Goal: Information Seeking & Learning: Find specific fact

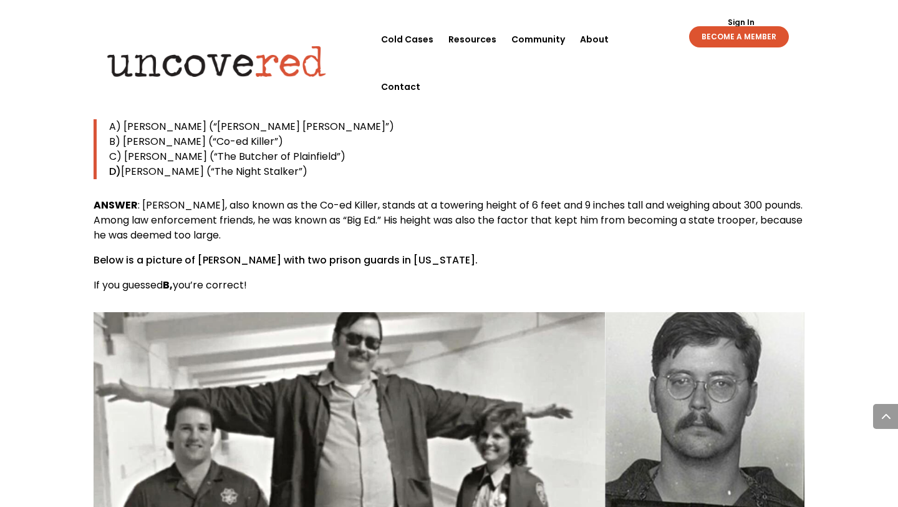
scroll to position [1433, 0]
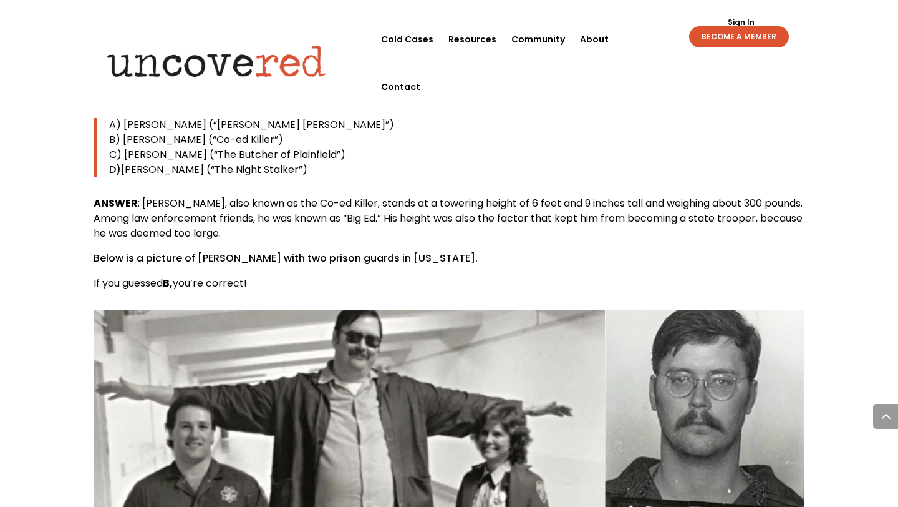
drag, startPoint x: 314, startPoint y: 143, endPoint x: 107, endPoint y: 94, distance: 213.5
click at [107, 117] on blockquote "A) [PERSON_NAME] (“[PERSON_NAME] [PERSON_NAME]”) B) [PERSON_NAME] (“Co-ed Kille…" at bounding box center [449, 147] width 711 height 60
copy blockquote "A) [PERSON_NAME] (“[PERSON_NAME] [PERSON_NAME]”) B) [PERSON_NAME] (“Co-ed Kille…"
click at [471, 132] on p "B) [PERSON_NAME] (“Co-ed Killer”)" at bounding box center [457, 139] width 696 height 15
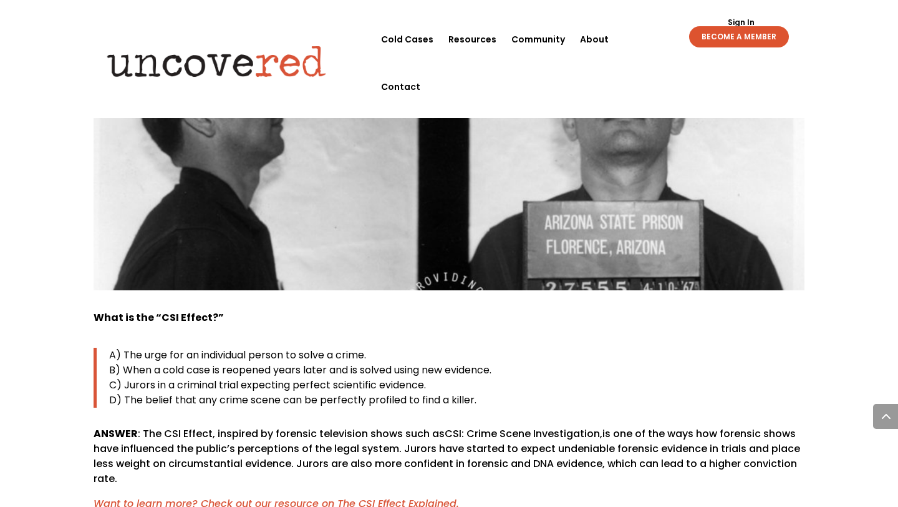
scroll to position [4349, 0]
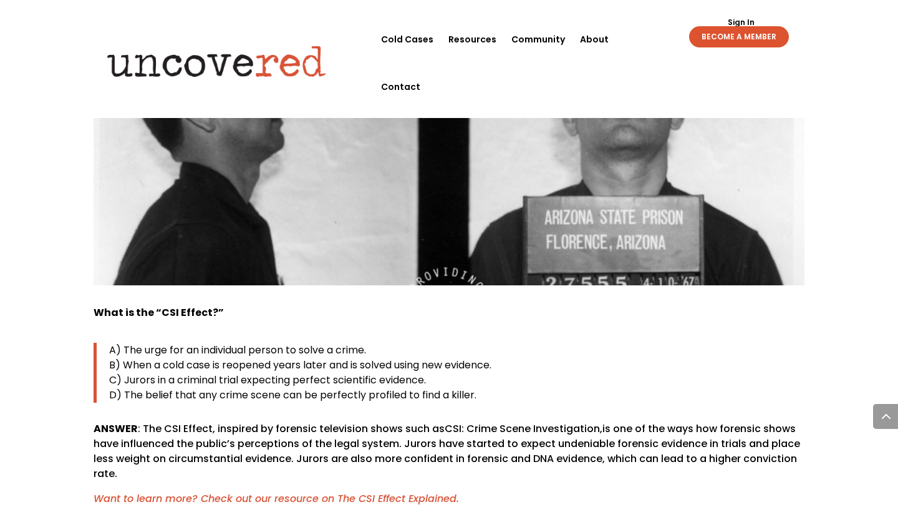
click at [492, 387] on p "D) The belief that any crime scene can be perfectly profiled to find a killer." at bounding box center [457, 394] width 696 height 15
drag, startPoint x: 212, startPoint y: 250, endPoint x: 129, endPoint y: 250, distance: 83.0
click at [129, 305] on b "What is the “CSI Effect?”" at bounding box center [159, 312] width 130 height 14
drag, startPoint x: 223, startPoint y: 251, endPoint x: 73, endPoint y: 253, distance: 149.7
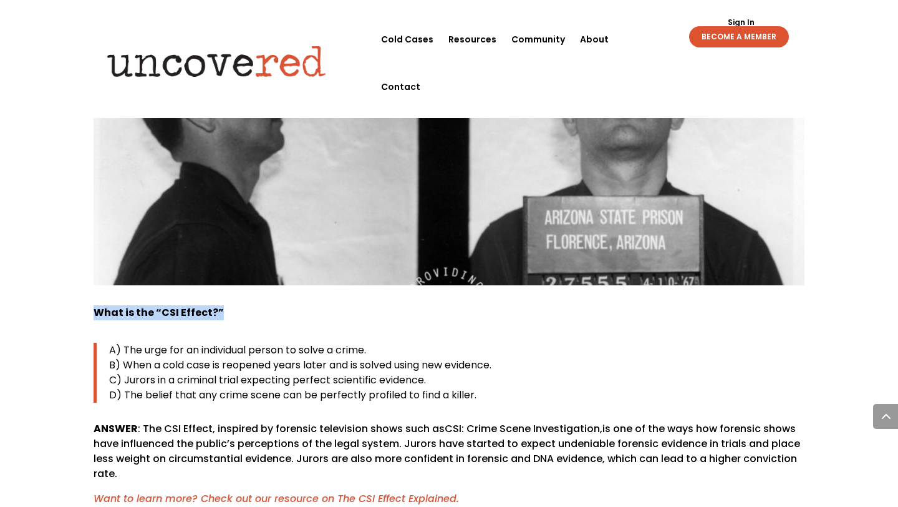
copy b "What is the “CSI Effect?”"
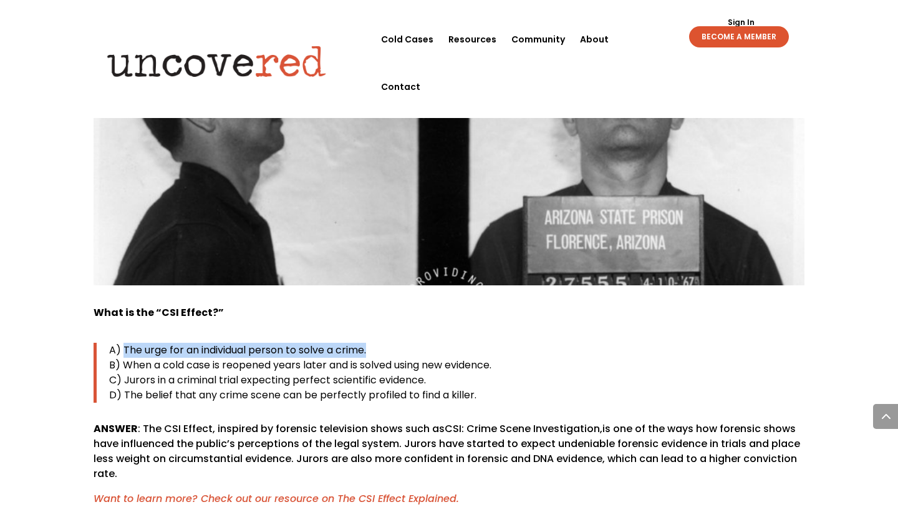
drag, startPoint x: 376, startPoint y: 289, endPoint x: 124, endPoint y: 288, distance: 252.7
click at [124, 342] on p "A) The urge for an individual person to solve a crime." at bounding box center [457, 349] width 696 height 15
copy span "The urge for an individual person to solve a crime."
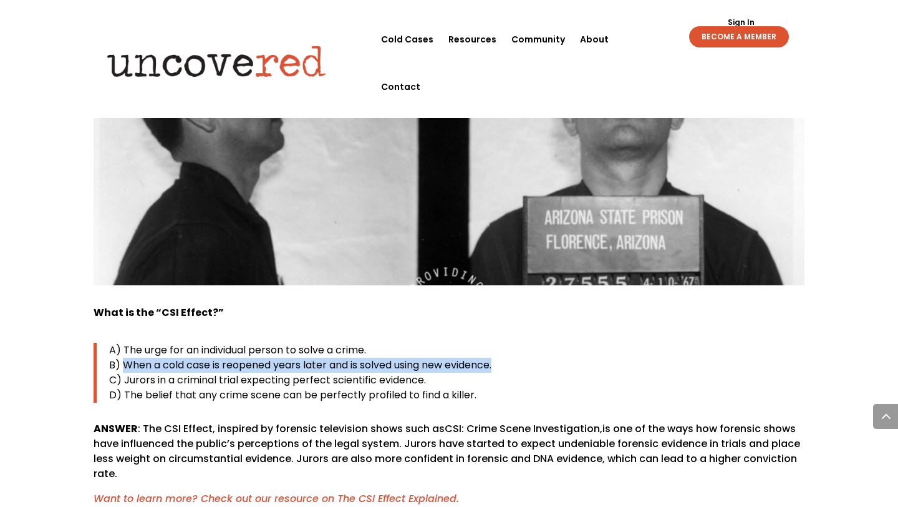
drag, startPoint x: 512, startPoint y: 306, endPoint x: 122, endPoint y: 303, distance: 389.9
click at [122, 357] on p "B) When a cold case is reopened years later and is solved using new evidence." at bounding box center [457, 364] width 696 height 15
copy span "When a cold case is reopened years later and is solved using new evidence."
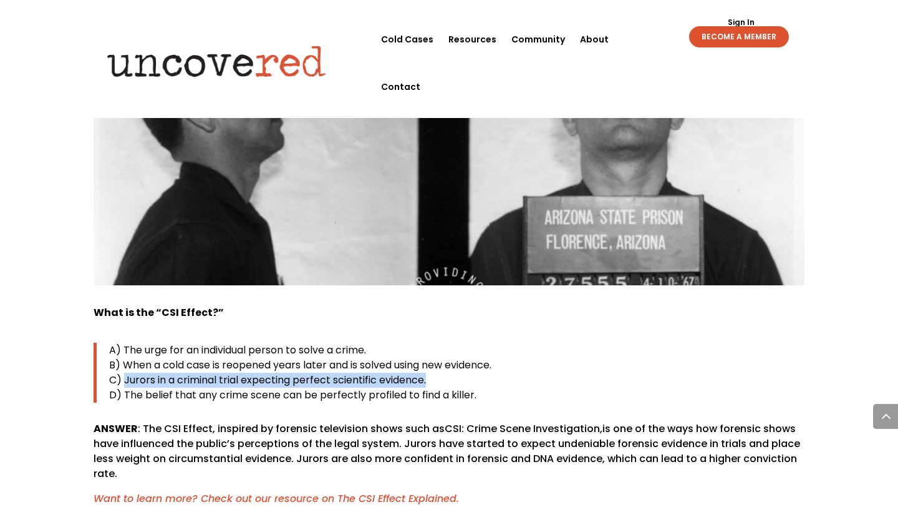
drag, startPoint x: 431, startPoint y: 322, endPoint x: 124, endPoint y: 327, distance: 307.0
click at [124, 342] on blockquote "A) The urge for an individual person to solve a crime. B) When a cold case is r…" at bounding box center [449, 372] width 711 height 60
drag, startPoint x: 433, startPoint y: 321, endPoint x: 126, endPoint y: 317, distance: 307.0
click at [126, 372] on p "C) Jurors in a criminal trial expecting perfect scientific evidence." at bounding box center [457, 379] width 696 height 15
copy span "Jurors in a criminal trial expecting perfect scientific evidence."
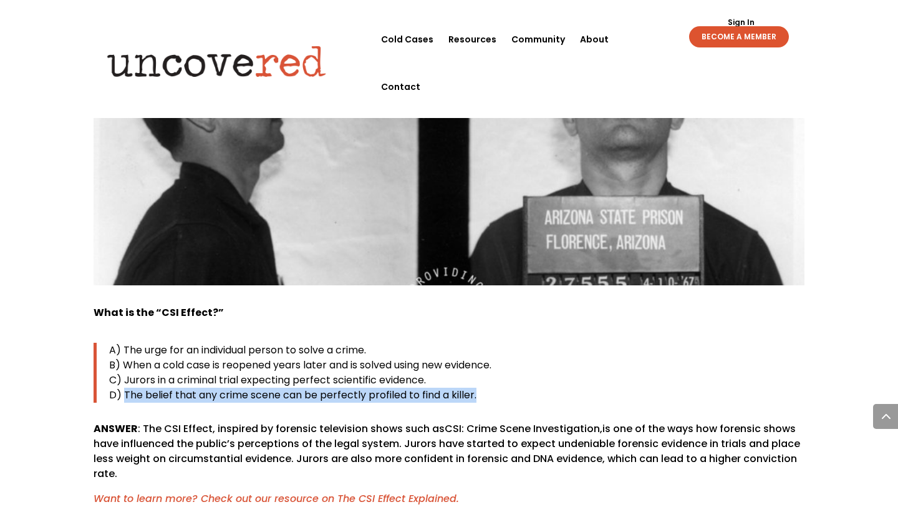
drag, startPoint x: 481, startPoint y: 339, endPoint x: 125, endPoint y: 338, distance: 356.2
click at [125, 387] on p "D) The belief that any crime scene can be perfectly profiled to find a killer." at bounding box center [457, 394] width 696 height 15
copy span "The belief that any crime scene can be perfectly profiled to find a killer."
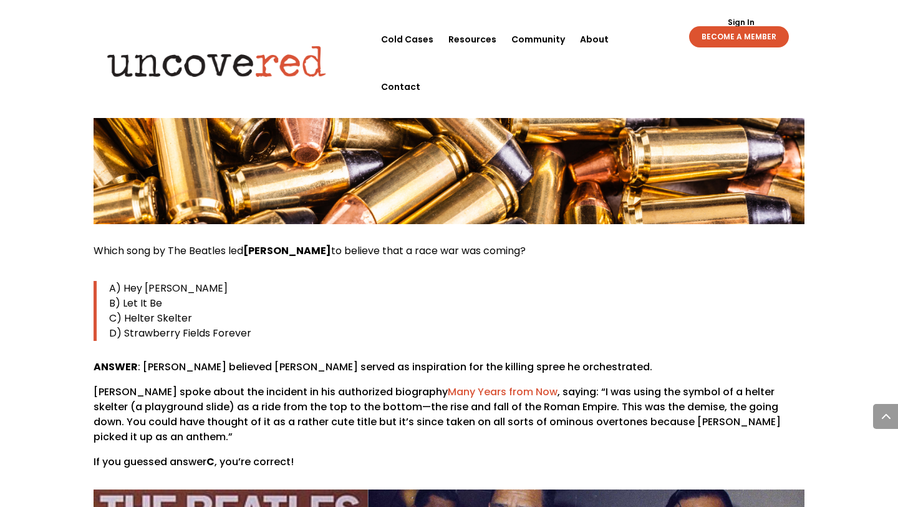
scroll to position [5465, 0]
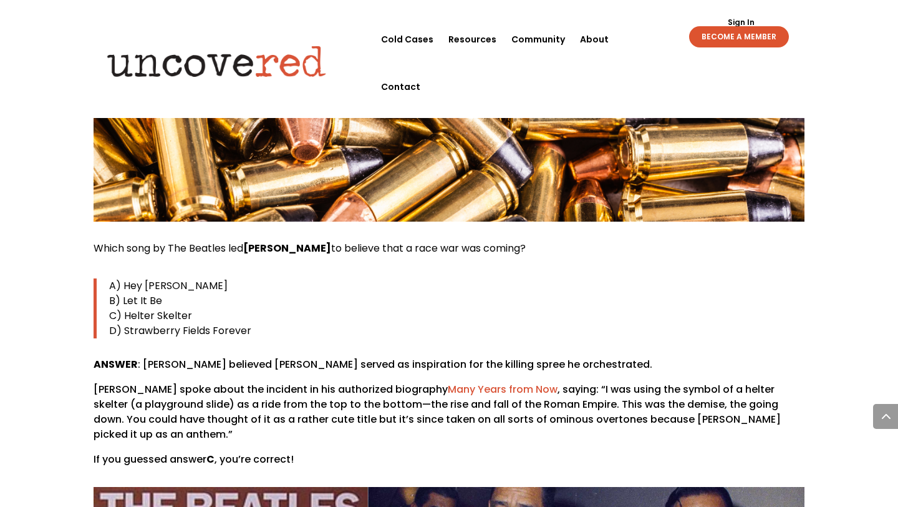
drag, startPoint x: 556, startPoint y: 190, endPoint x: 95, endPoint y: 187, distance: 460.4
click at [95, 241] on p "Which song by The Beatles led [PERSON_NAME] to believe that a race war was comi…" at bounding box center [449, 253] width 711 height 25
click at [200, 241] on div "Which song by The Beatles led [PERSON_NAME] to believe that a race war was comi…" at bounding box center [449, 354] width 711 height 226
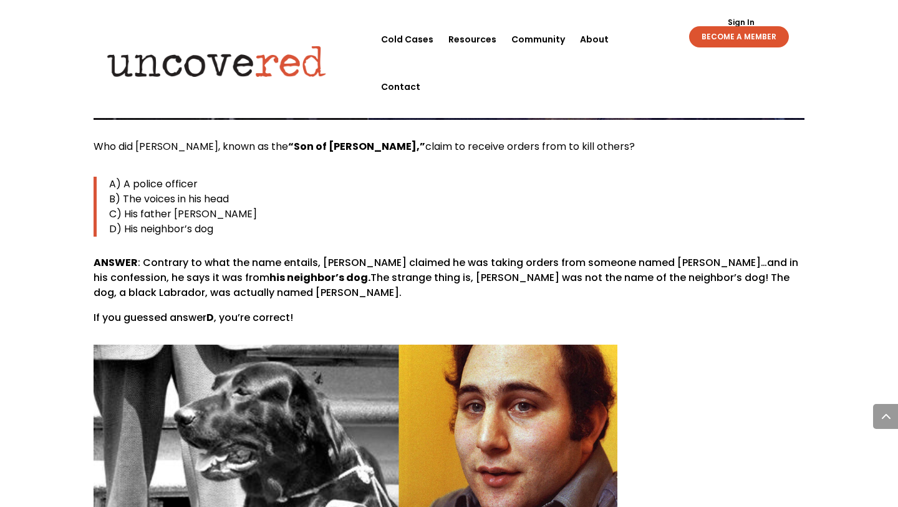
scroll to position [6099, 0]
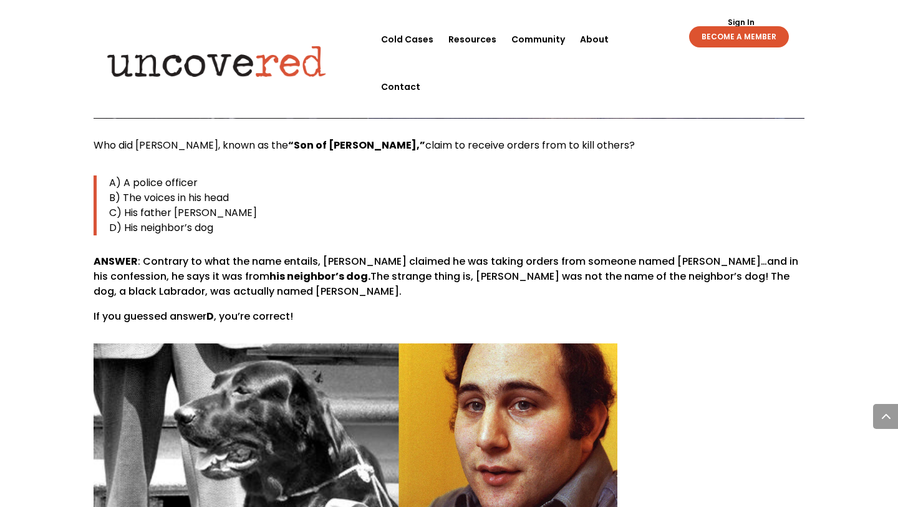
drag, startPoint x: 578, startPoint y: 87, endPoint x: 94, endPoint y: 87, distance: 484.7
click at [94, 138] on p "Who did [PERSON_NAME], known as the “Son of [PERSON_NAME],” claim to receive or…" at bounding box center [449, 150] width 711 height 25
copy span "Who did [PERSON_NAME], known as the “Son of [PERSON_NAME],” claim to receive or…"
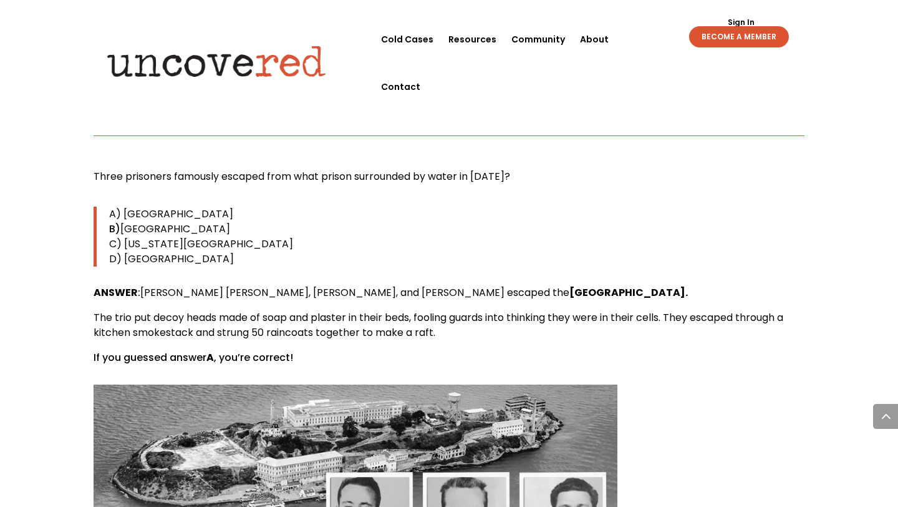
scroll to position [8761, 0]
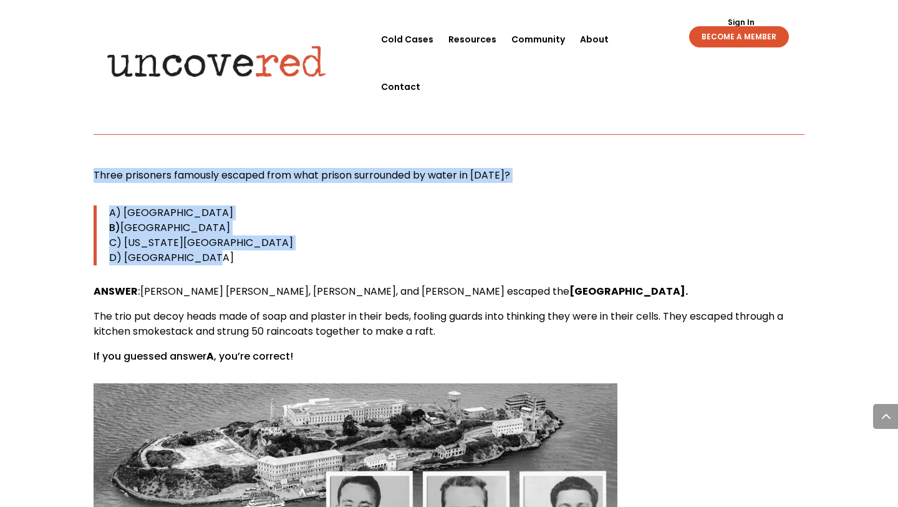
drag, startPoint x: 220, startPoint y: 172, endPoint x: 125, endPoint y: 76, distance: 134.1
click at [402, 220] on p "B) [GEOGRAPHIC_DATA]" at bounding box center [457, 227] width 696 height 15
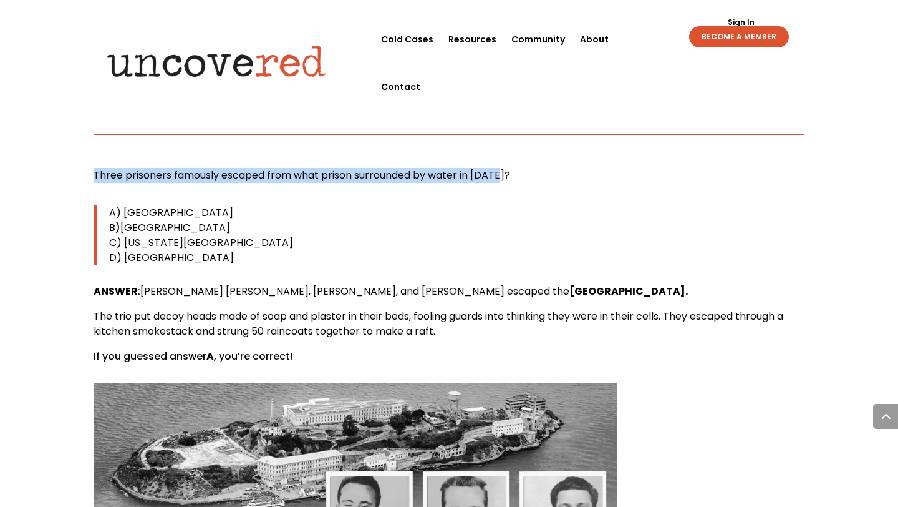
drag, startPoint x: 528, startPoint y: 88, endPoint x: 77, endPoint y: 77, distance: 451.8
copy span "Three prisoners famously escaped from what prison surrounded by water in [DATE]?"
drag, startPoint x: 267, startPoint y: 121, endPoint x: 124, endPoint y: 123, distance: 143.5
click at [124, 205] on p "A) [GEOGRAPHIC_DATA]" at bounding box center [457, 212] width 696 height 15
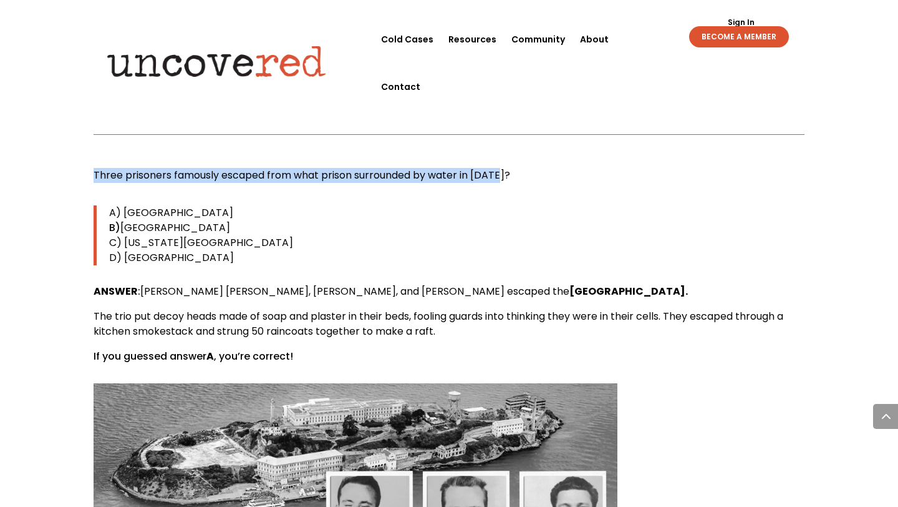
copy span "[GEOGRAPHIC_DATA]"
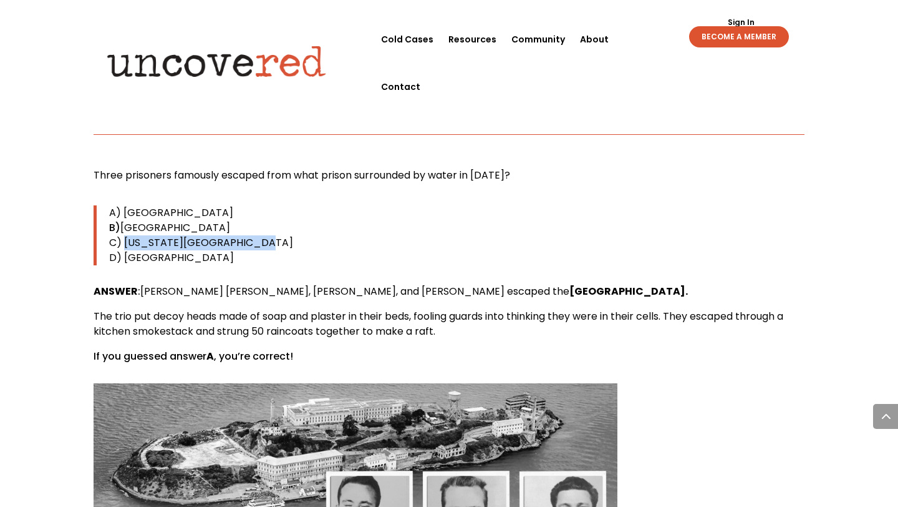
drag, startPoint x: 247, startPoint y: 154, endPoint x: 125, endPoint y: 155, distance: 122.3
click at [125, 235] on p "C) [US_STATE][GEOGRAPHIC_DATA]" at bounding box center [457, 242] width 696 height 15
copy span "[US_STATE][GEOGRAPHIC_DATA]"
click at [194, 177] on div "Three prisoners famously escaped from what prison surrounded by water in [DATE]…" at bounding box center [449, 266] width 711 height 196
drag, startPoint x: 206, startPoint y: 173, endPoint x: 125, endPoint y: 172, distance: 81.7
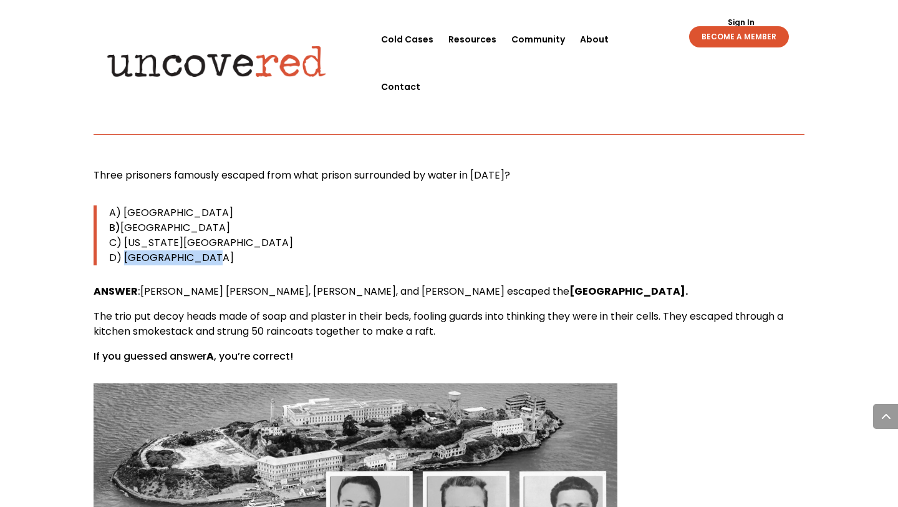
click at [125, 250] on p "D) [GEOGRAPHIC_DATA]" at bounding box center [457, 257] width 696 height 15
click at [233, 205] on span "A) [GEOGRAPHIC_DATA]" at bounding box center [171, 212] width 124 height 14
drag, startPoint x: 263, startPoint y: 138, endPoint x: 124, endPoint y: 138, distance: 139.1
click at [124, 220] on p "B) [GEOGRAPHIC_DATA]" at bounding box center [457, 227] width 696 height 15
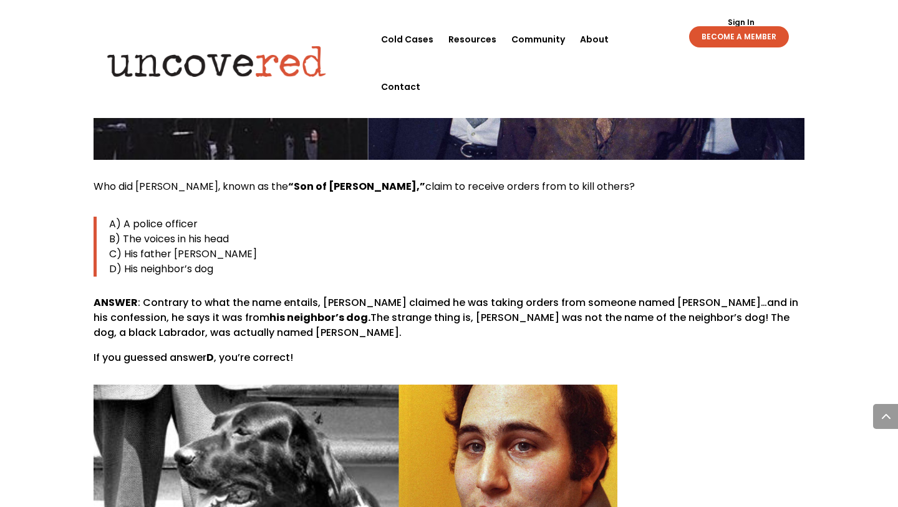
scroll to position [6101, 0]
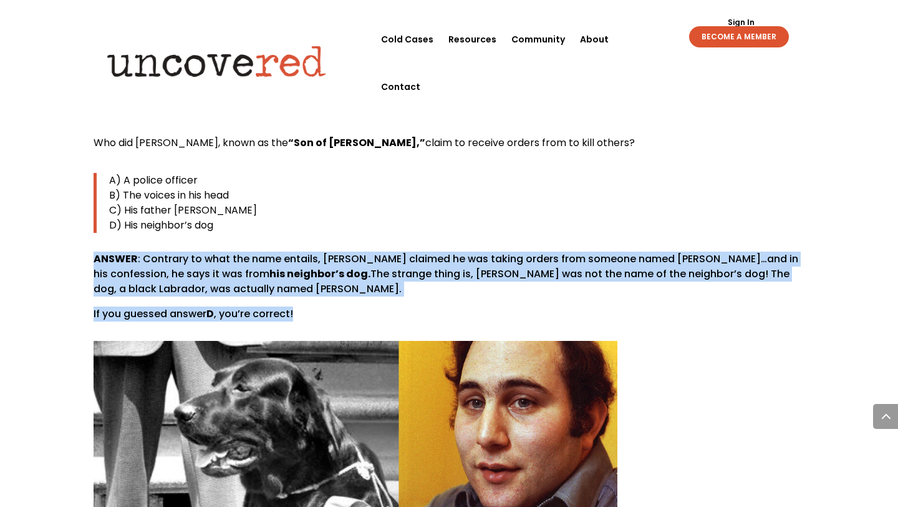
drag, startPoint x: 298, startPoint y: 250, endPoint x: 89, endPoint y: 204, distance: 214.0
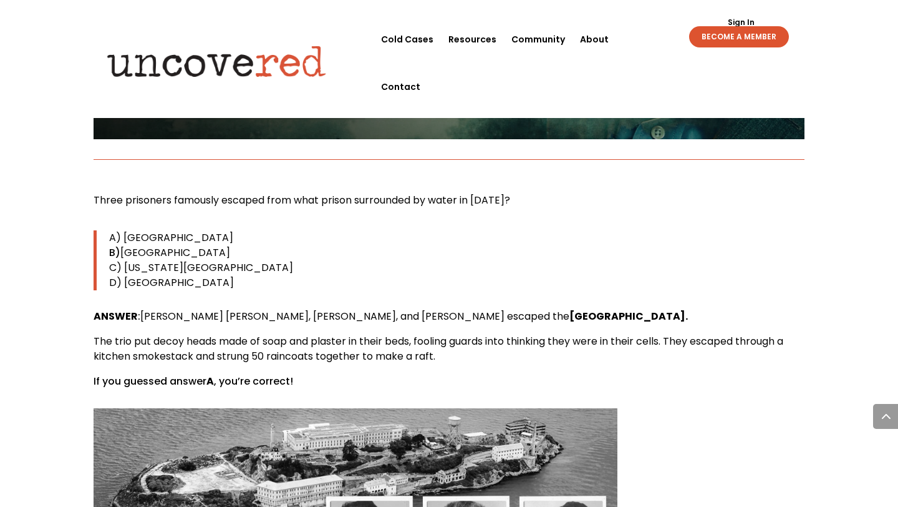
scroll to position [8733, 0]
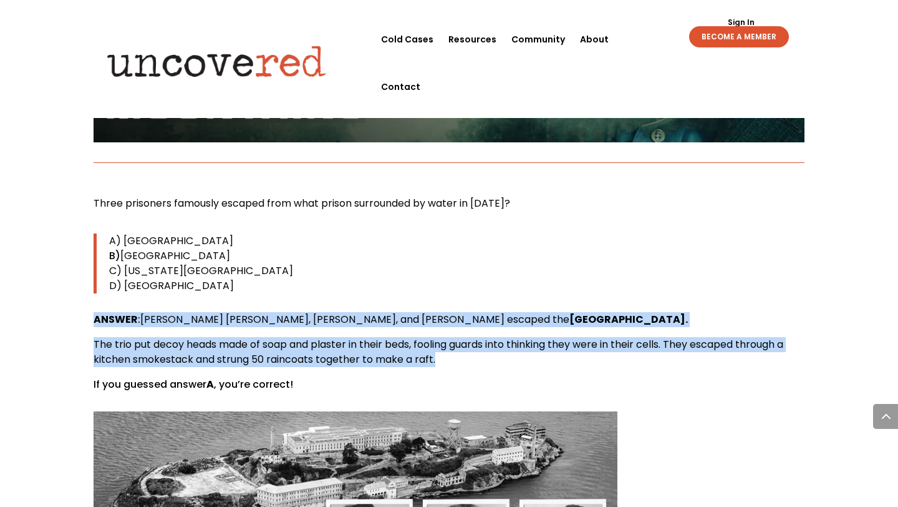
drag, startPoint x: 450, startPoint y: 269, endPoint x: 80, endPoint y: 220, distance: 373.2
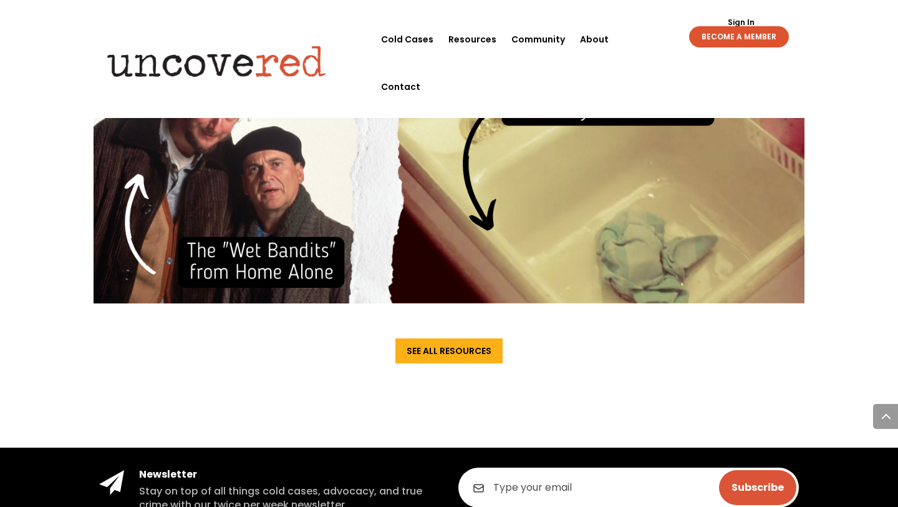
scroll to position [9821, 0]
